Goal: Information Seeking & Learning: Learn about a topic

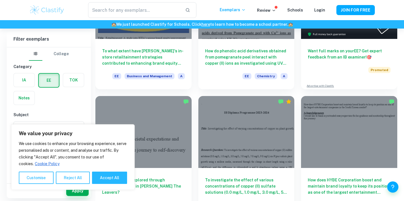
scroll to position [105, 0]
click at [106, 177] on button "Accept All" at bounding box center [109, 178] width 35 height 12
checkbox input "true"
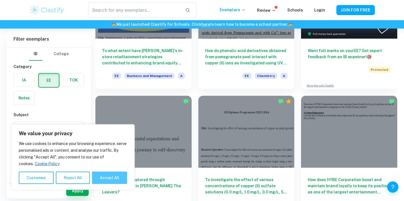
checkbox input "true"
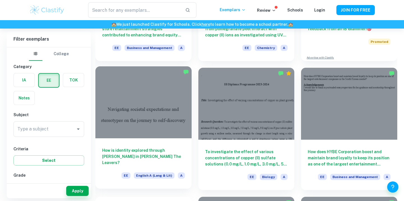
scroll to position [135, 0]
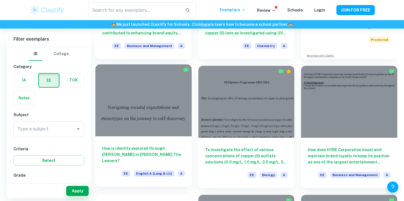
click at [141, 172] on span "English A (Lang & Lit)" at bounding box center [154, 174] width 41 height 6
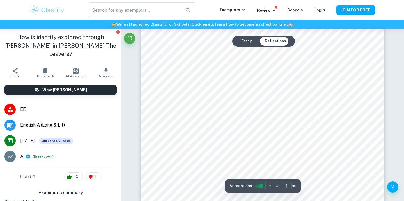
scroll to position [125, 0]
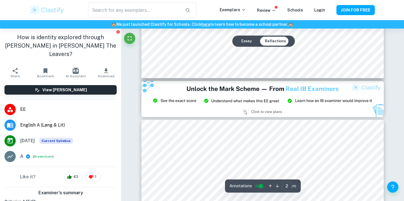
type input "3"
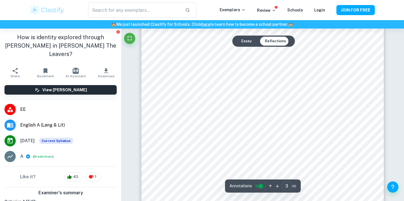
scroll to position [771, 0]
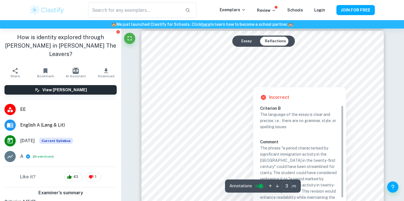
click at [183, 81] on div at bounding box center [252, 80] width 165 height 10
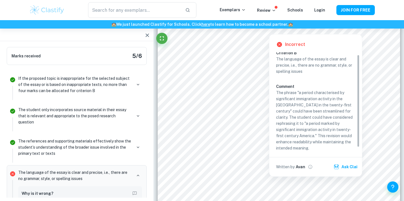
scroll to position [2, 0]
